Goal: Task Accomplishment & Management: Use online tool/utility

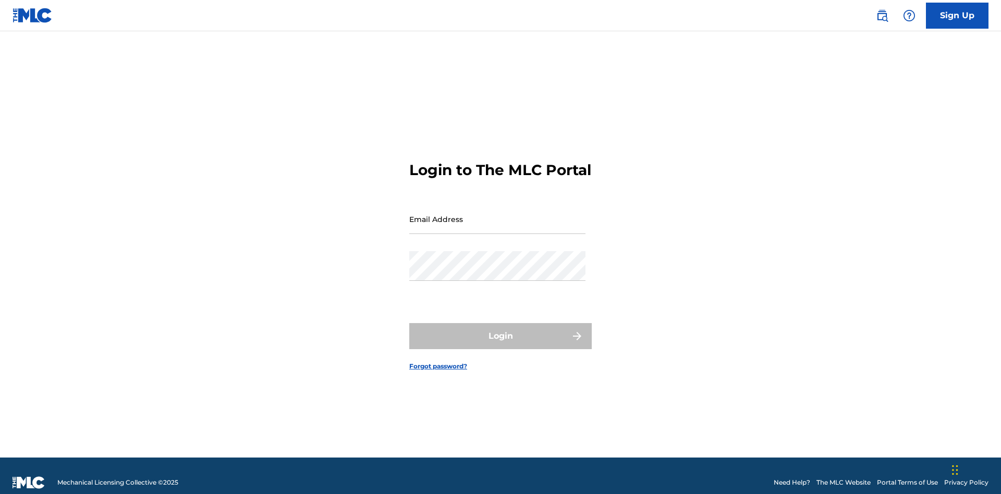
scroll to position [14, 0]
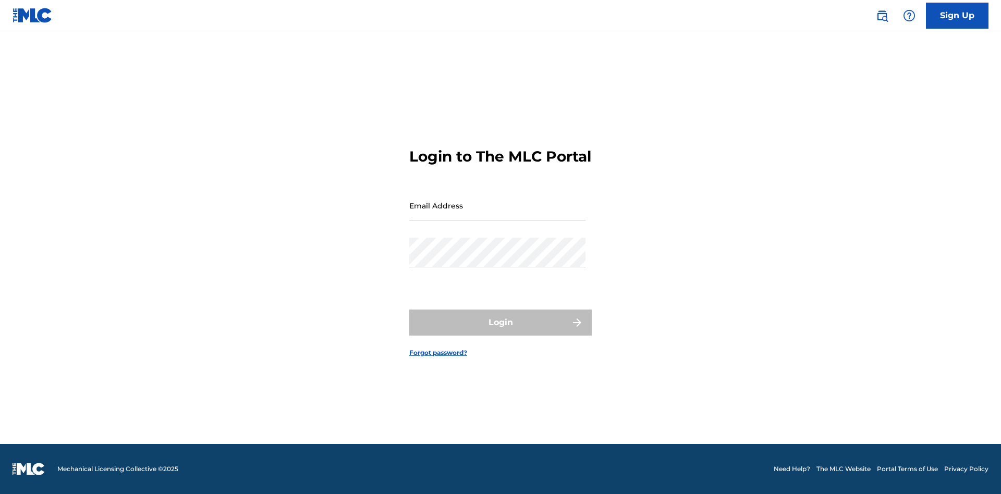
click at [498, 214] on input "Email Address" at bounding box center [497, 206] width 176 height 30
type input "[EMAIL_ADDRESS][DOMAIN_NAME]"
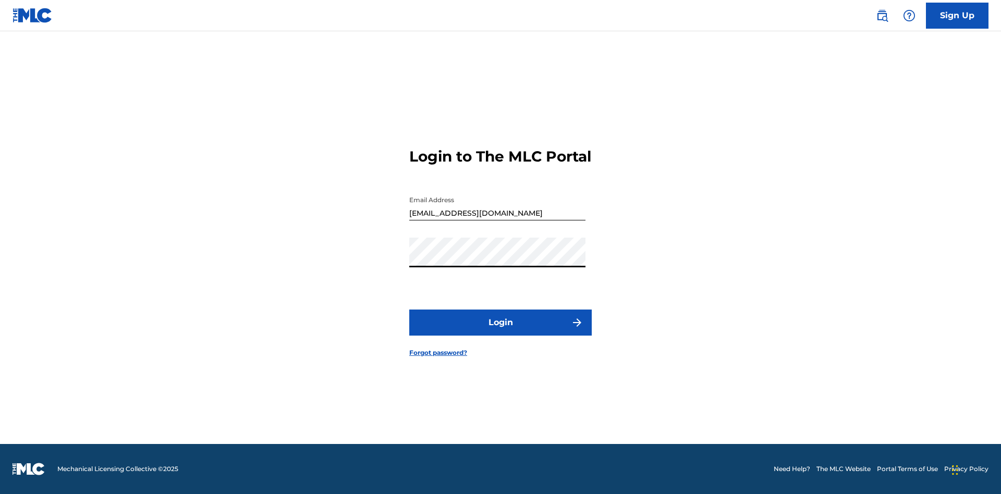
click at [501, 332] on button "Login" at bounding box center [500, 323] width 183 height 26
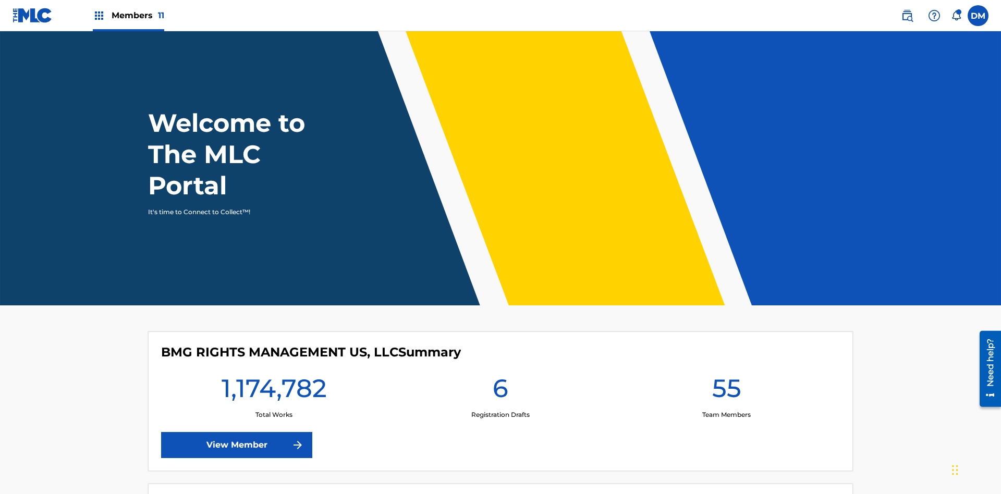
scroll to position [45, 0]
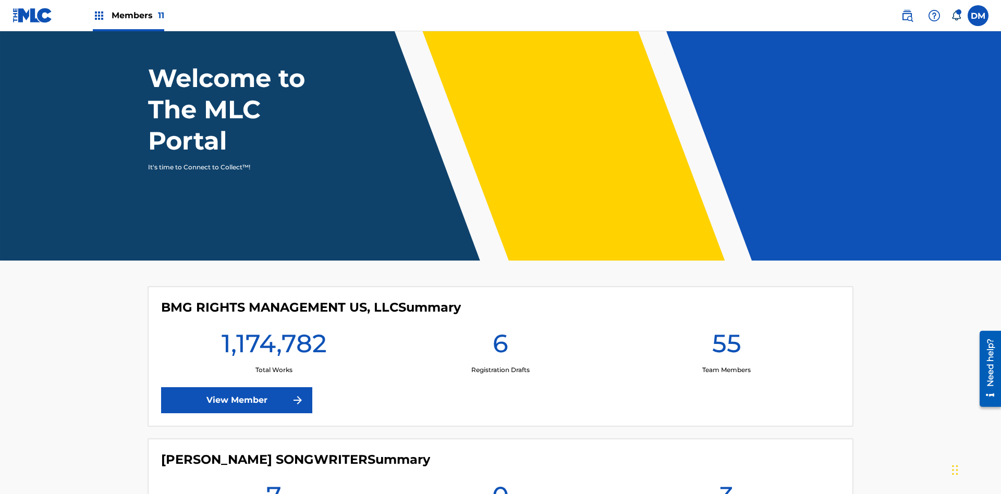
click at [128, 15] on span "Members 11" at bounding box center [138, 15] width 53 height 12
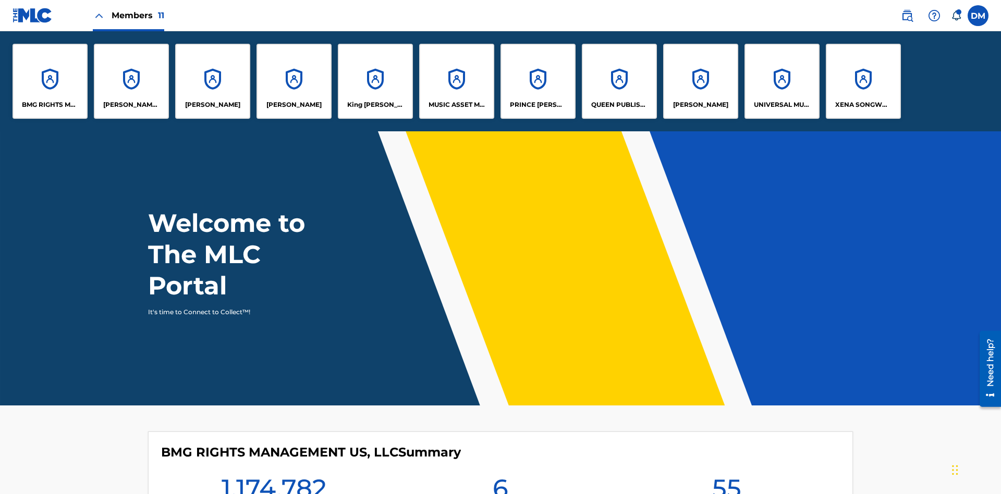
click at [782, 105] on p "UNIVERSAL MUSIC PUB GROUP" at bounding box center [782, 104] width 57 height 9
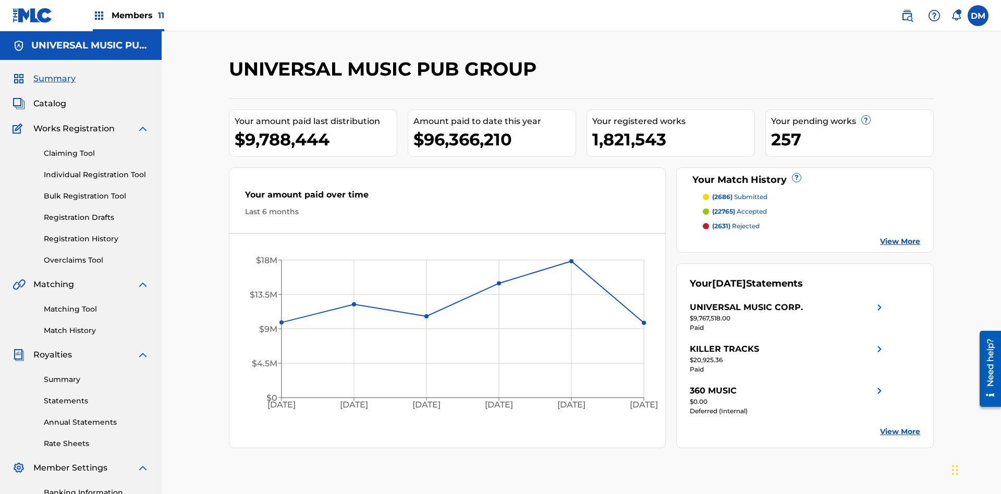
click at [96, 170] on link "Individual Registration Tool" at bounding box center [96, 175] width 105 height 11
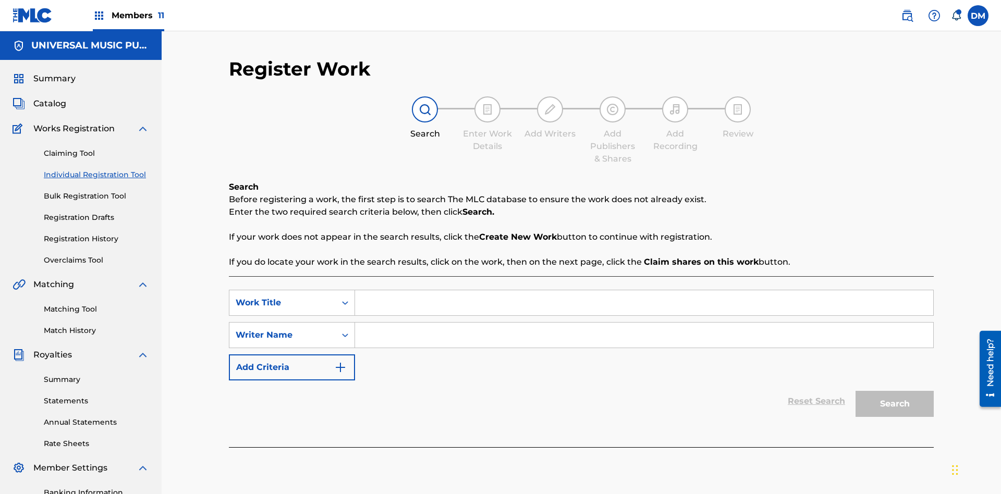
click at [644, 291] on input "Search Form" at bounding box center [644, 303] width 578 height 25
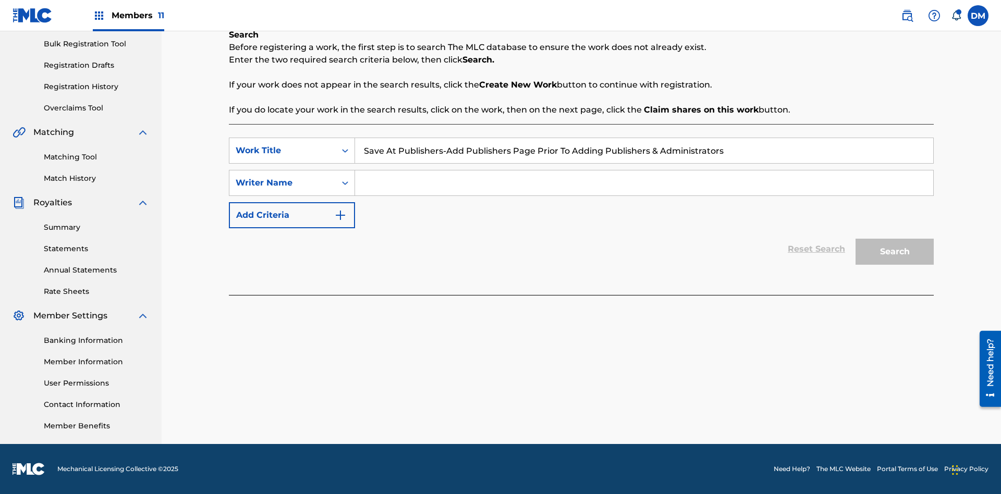
type input "Save At Publishers-Add Publishers Page Prior To Adding Publishers & Administrat…"
click at [644, 183] on input "Search Form" at bounding box center [644, 183] width 578 height 25
type input "QWERTYUIOP"
click at [895, 252] on button "Search" at bounding box center [895, 252] width 78 height 26
